Goal: Transaction & Acquisition: Purchase product/service

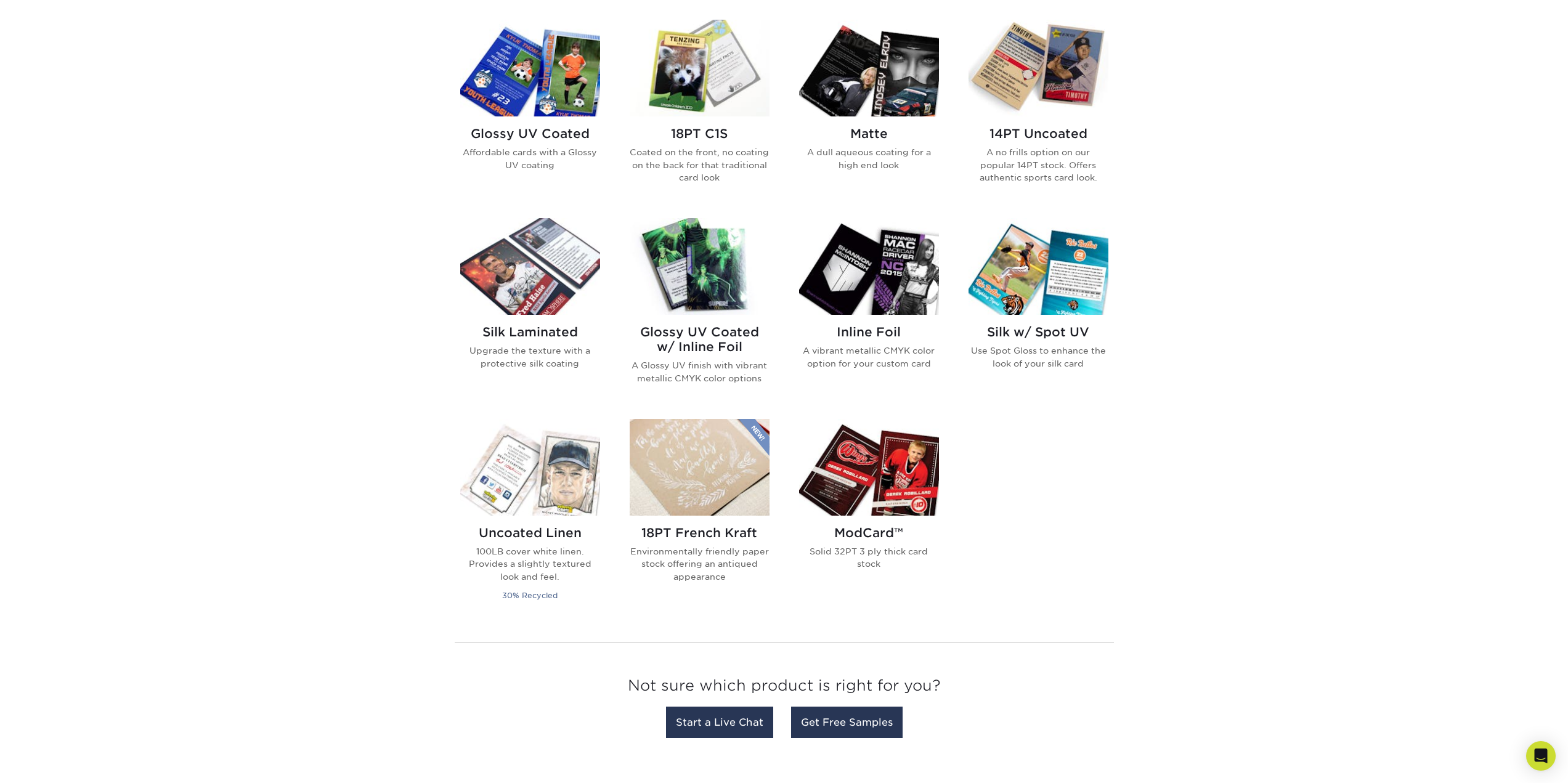
scroll to position [678, 0]
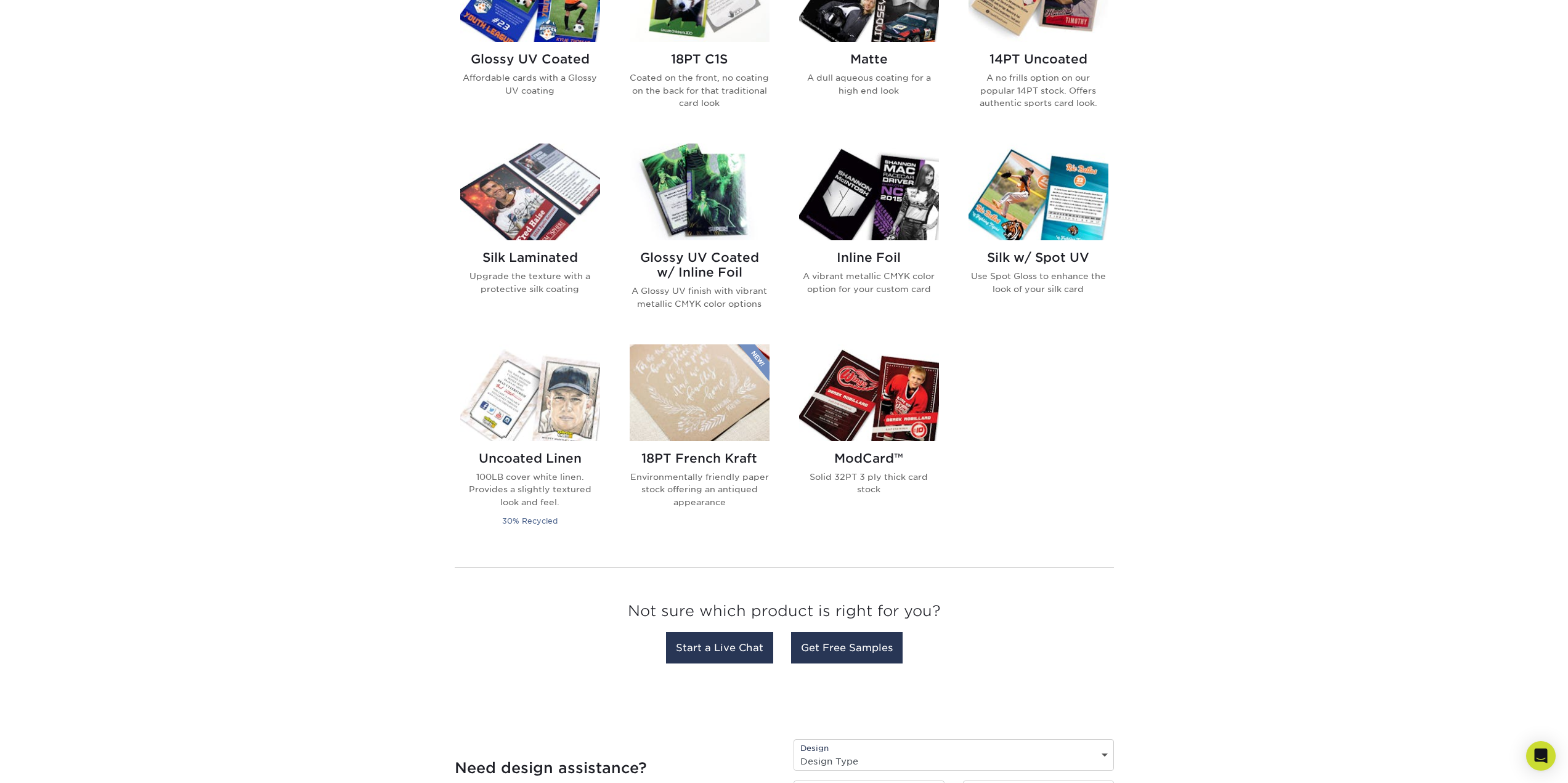
click at [684, 193] on img at bounding box center [699, 192] width 140 height 96
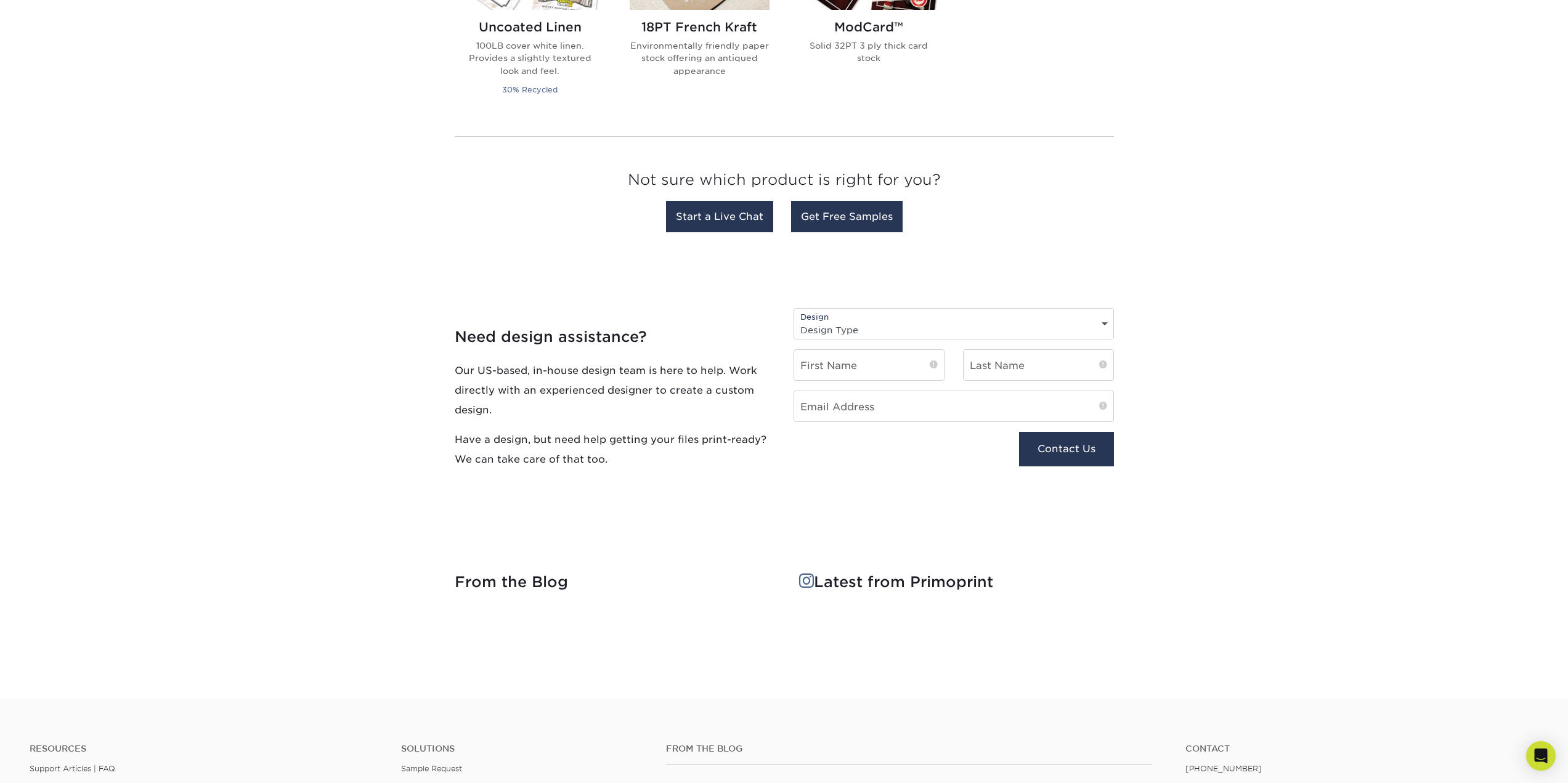
scroll to position [1387, 0]
